Goal: Task Accomplishment & Management: Use online tool/utility

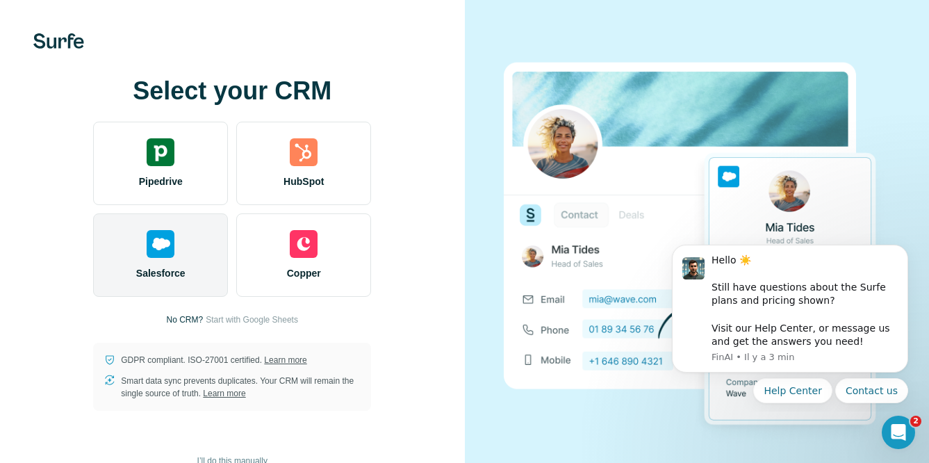
click at [171, 260] on div "Salesforce" at bounding box center [160, 254] width 135 height 83
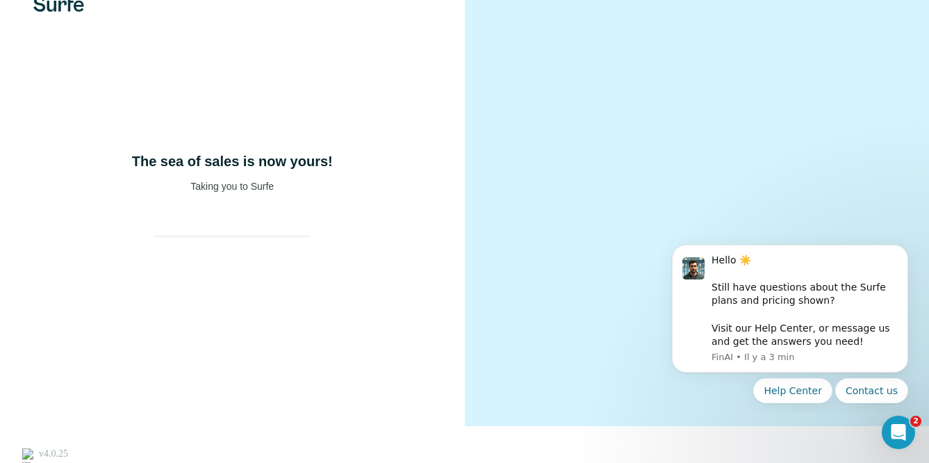
scroll to position [3, 0]
